Goal: Task Accomplishment & Management: Complete application form

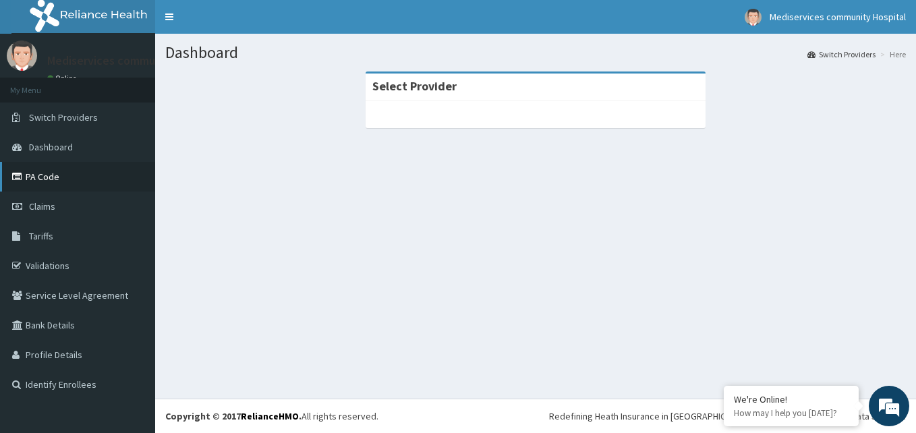
click at [49, 173] on link "PA Code" at bounding box center [77, 177] width 155 height 30
click at [28, 184] on link "PA Code" at bounding box center [77, 177] width 155 height 30
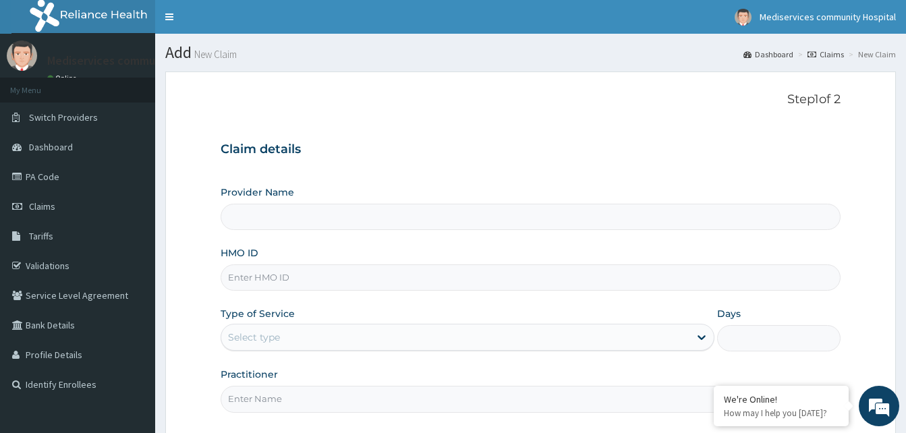
click at [392, 277] on input "HMO ID" at bounding box center [531, 277] width 620 height 26
paste input "OHT/10990/A"
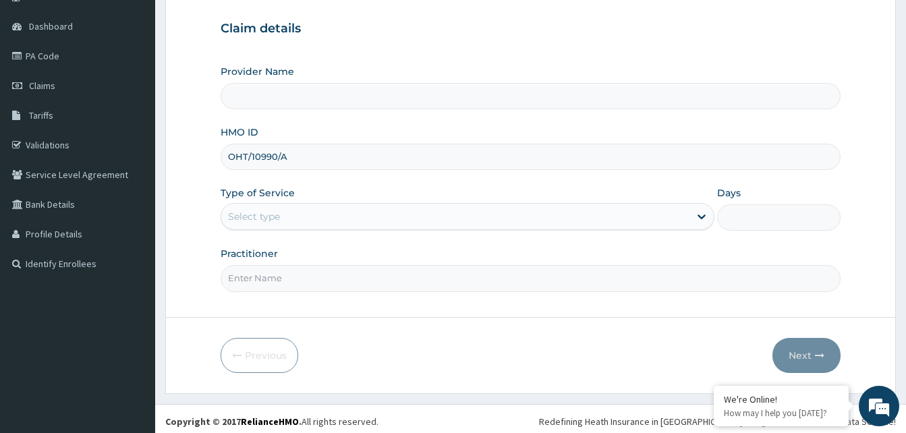
scroll to position [126, 0]
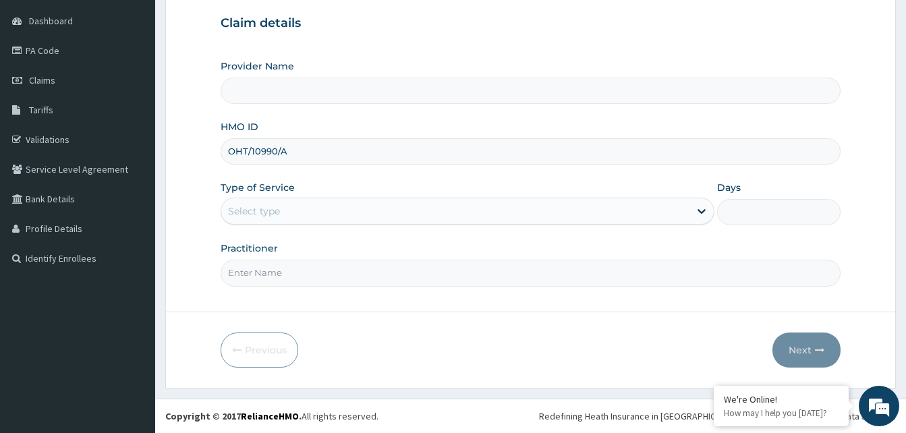
type input "OHT/10990/A"
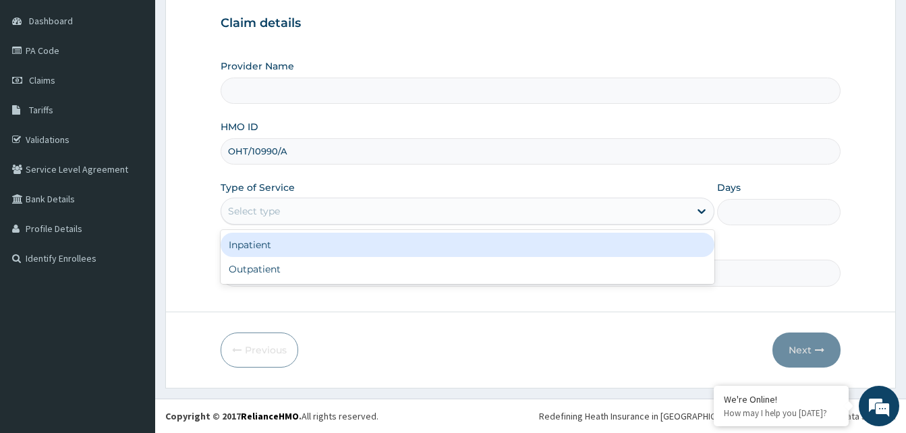
click at [314, 208] on div "Select type" at bounding box center [455, 211] width 468 height 22
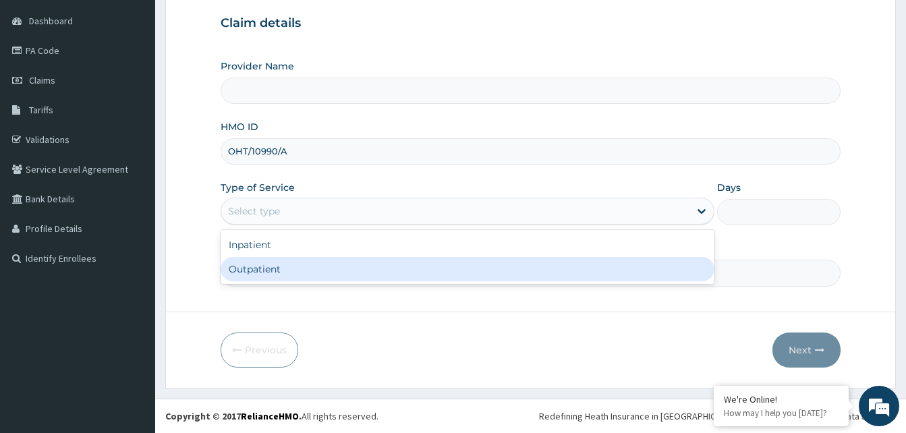
click at [284, 271] on div "Outpatient" at bounding box center [468, 269] width 494 height 24
type input "1"
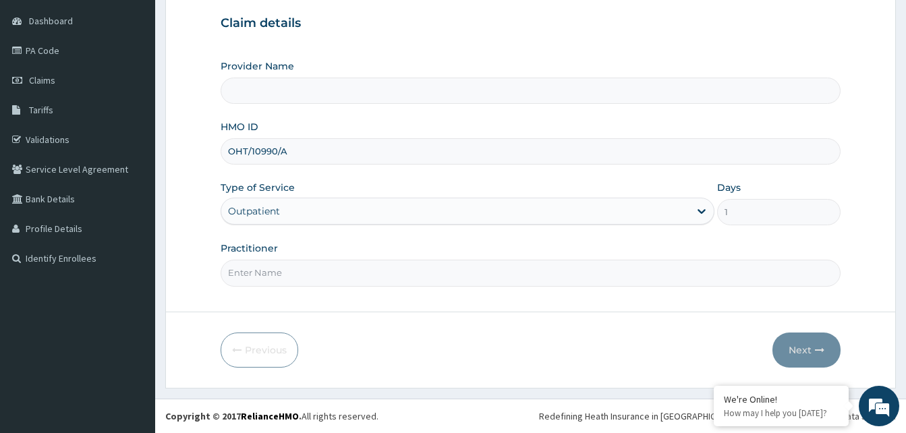
click at [301, 275] on input "Practitioner" at bounding box center [531, 273] width 620 height 26
type input "Dr. MADU"
type input "Mediservices Community Hospital"
click at [801, 350] on button "Next" at bounding box center [807, 350] width 68 height 35
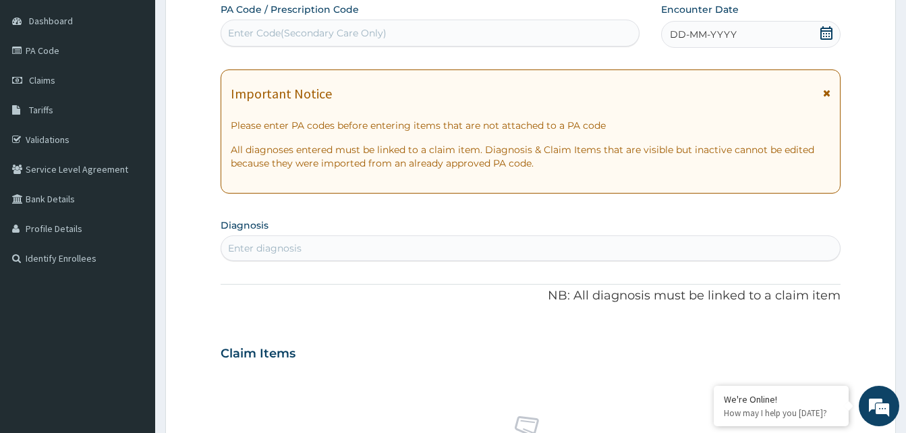
scroll to position [0, 0]
click at [825, 93] on icon at bounding box center [826, 92] width 7 height 9
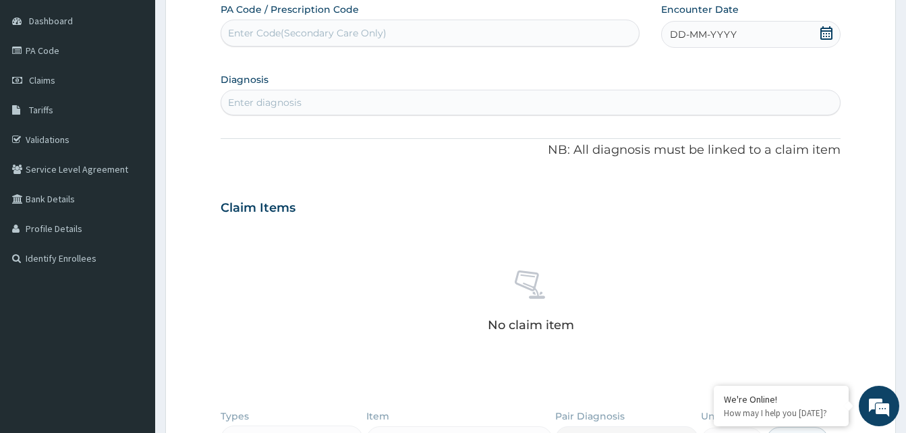
click at [673, 36] on span "DD-MM-YYYY" at bounding box center [703, 34] width 67 height 13
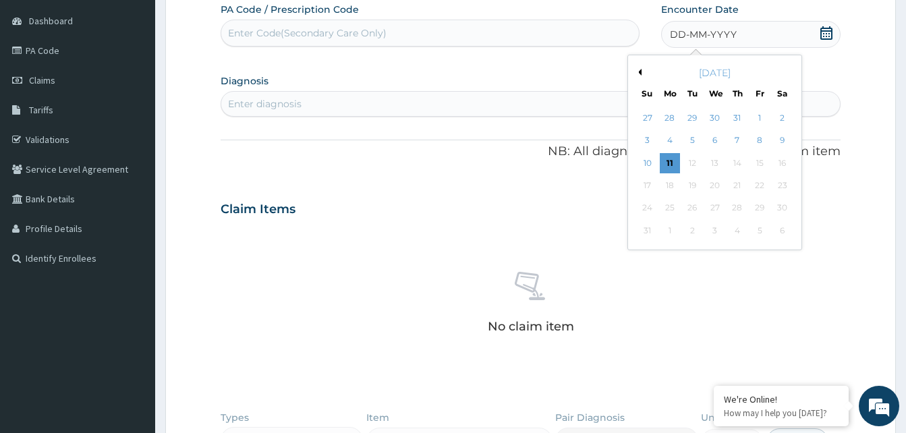
click at [316, 106] on div "Enter diagnosis" at bounding box center [530, 104] width 619 height 22
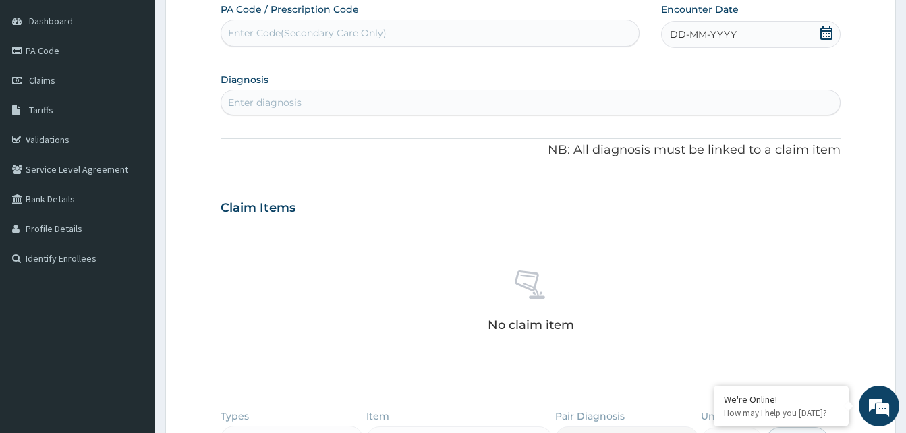
drag, startPoint x: 319, startPoint y: 104, endPoint x: 270, endPoint y: 109, distance: 49.6
click at [270, 109] on div "Enter diagnosis" at bounding box center [265, 102] width 74 height 13
click at [304, 29] on div "Enter Code(Secondary Care Only)" at bounding box center [307, 32] width 159 height 13
drag, startPoint x: 304, startPoint y: 29, endPoint x: 270, endPoint y: 30, distance: 33.7
click at [270, 30] on div "Enter Code(Secondary Care Only)" at bounding box center [307, 32] width 159 height 13
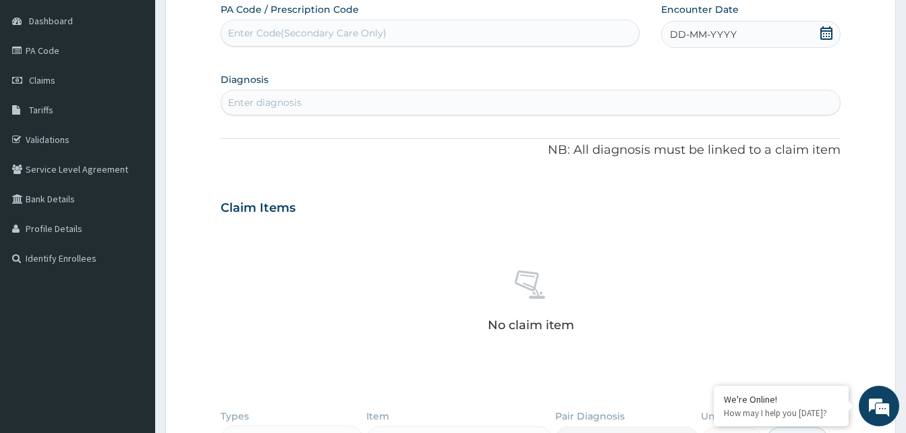
paste input "PA/6D2561"
type input "PA/6D2561"
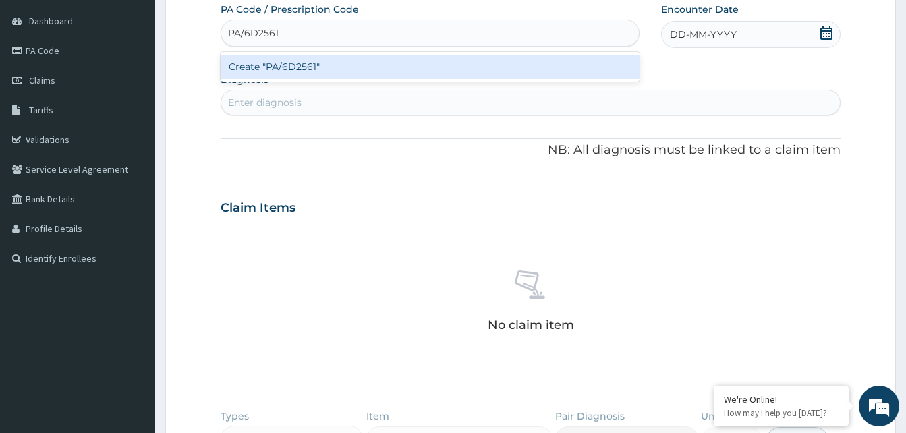
click at [312, 67] on div "Create "PA/6D2561"" at bounding box center [430, 67] width 419 height 24
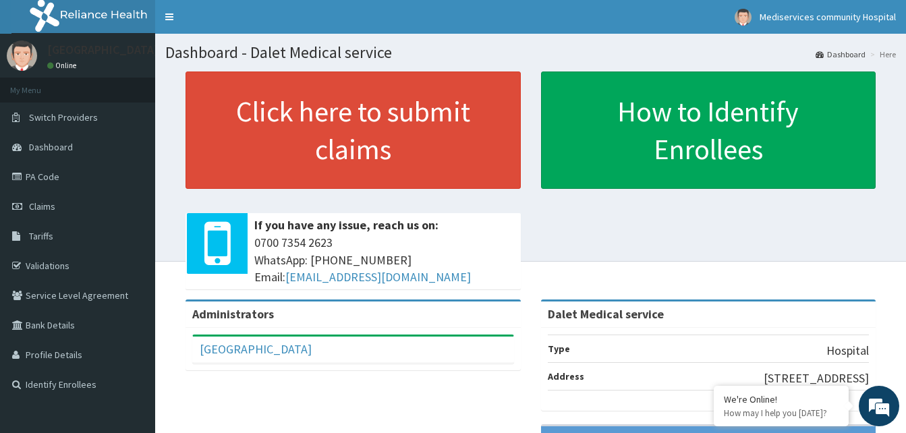
click at [497, 42] on section "Dashboard - Dalet Medical service Dashboard Here" at bounding box center [530, 48] width 751 height 28
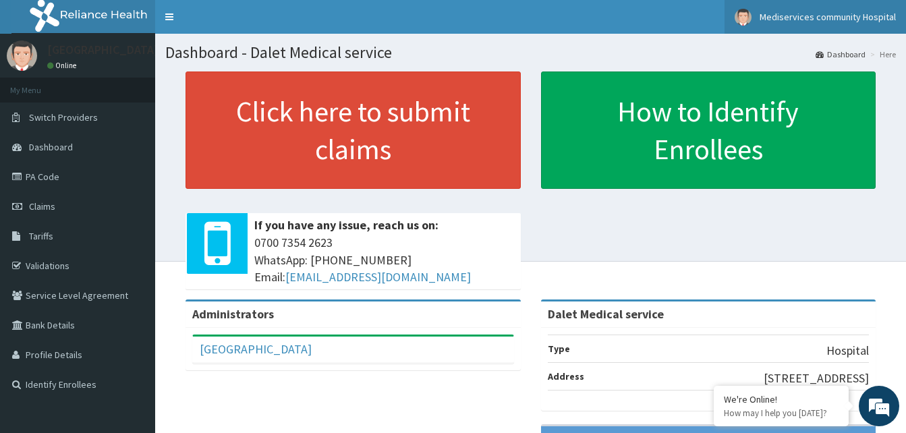
click at [820, 19] on span "Mediservices community Hospital" at bounding box center [828, 17] width 136 height 12
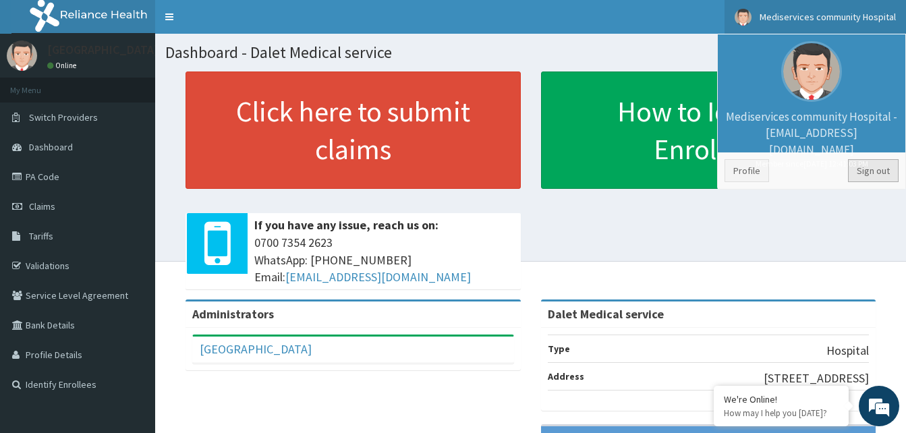
click at [877, 169] on link "Sign out" at bounding box center [873, 170] width 51 height 23
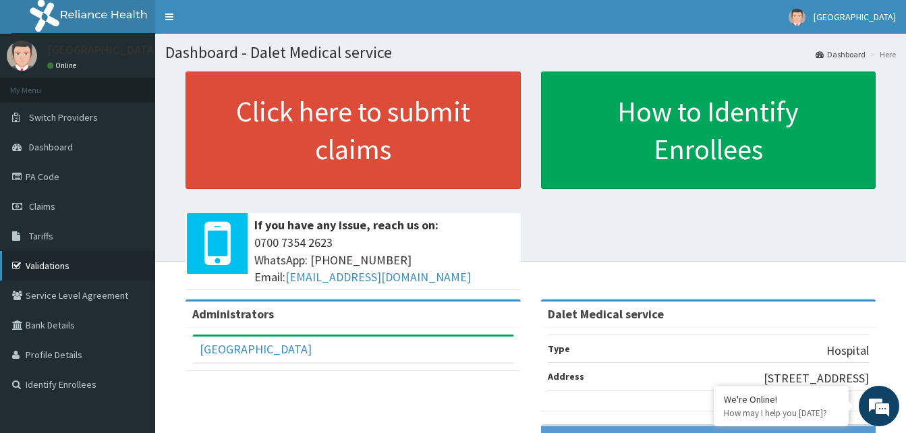
click at [46, 265] on link "Validations" at bounding box center [77, 266] width 155 height 30
